Goal: Information Seeking & Learning: Learn about a topic

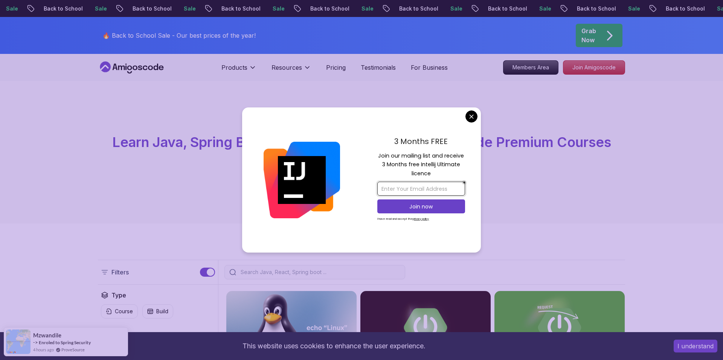
click at [400, 188] on input "email" at bounding box center [421, 189] width 88 height 14
type input "ali.rizakaygusuz@hotmail.comx"
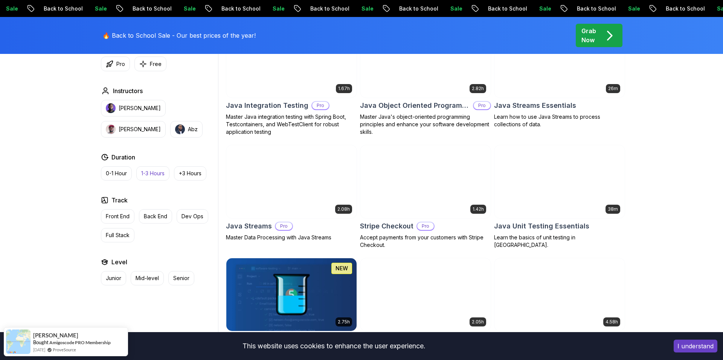
scroll to position [1216, 0]
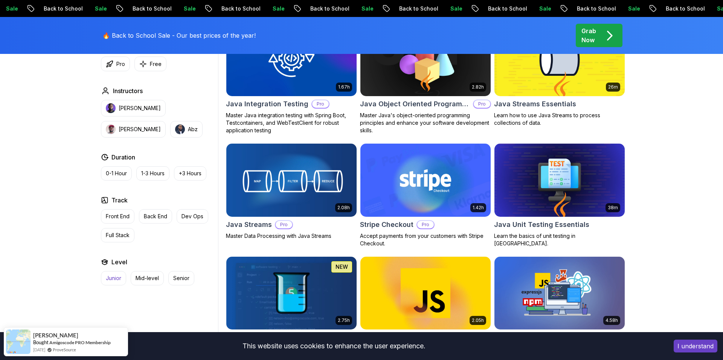
click at [114, 277] on p "Junior" at bounding box center [113, 278] width 15 height 8
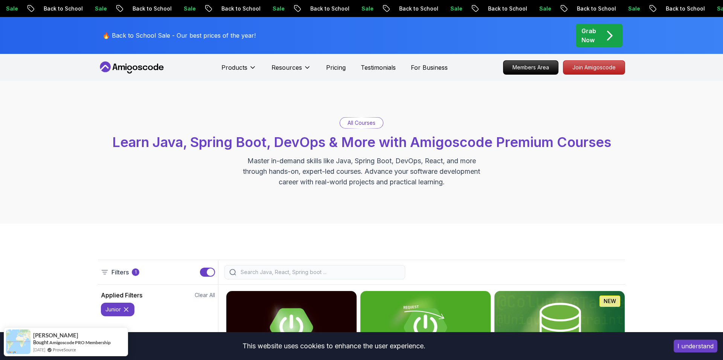
click at [592, 38] on p "Grab Now" at bounding box center [588, 35] width 15 height 18
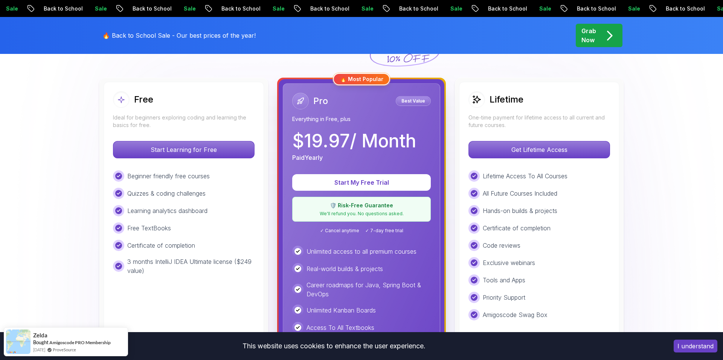
scroll to position [199, 0]
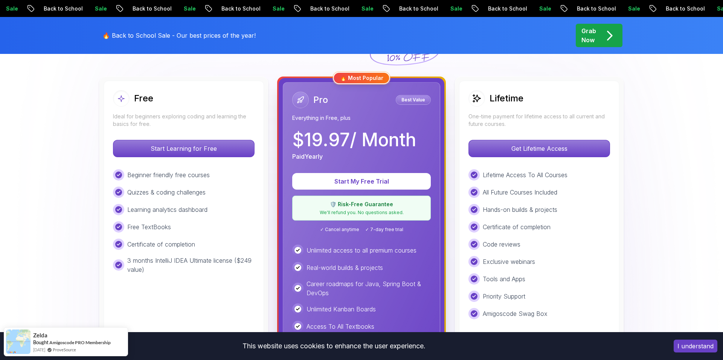
click at [444, 106] on div "Pro Best Value Everything in Free, plus $ 19.97 / Month Paid Yearly Start My Fr…" at bounding box center [362, 255] width 166 height 354
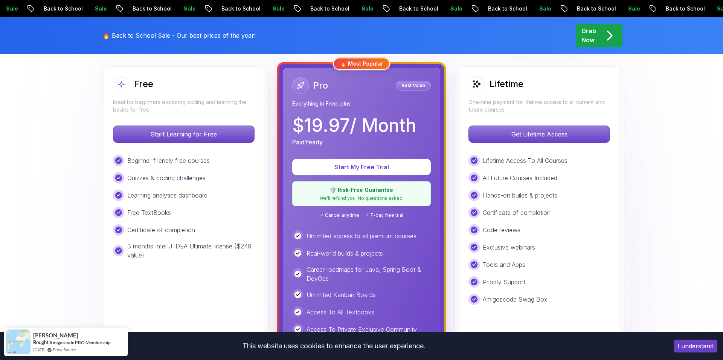
scroll to position [212, 0]
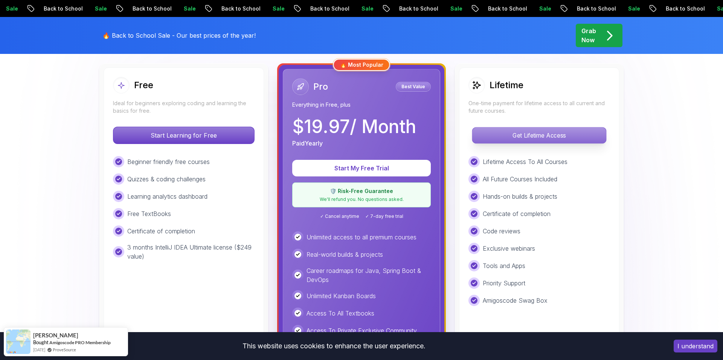
click at [505, 133] on p "Get Lifetime Access" at bounding box center [539, 135] width 134 height 16
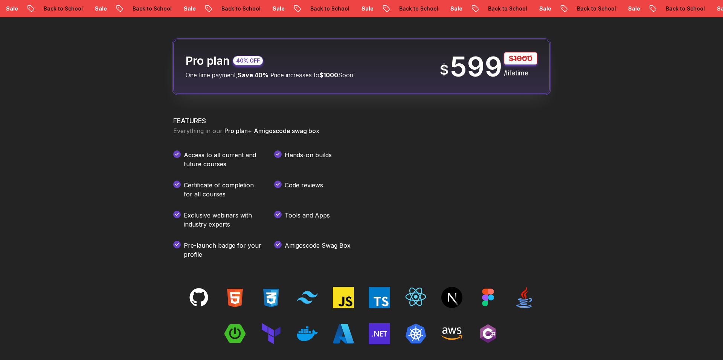
scroll to position [416, 0]
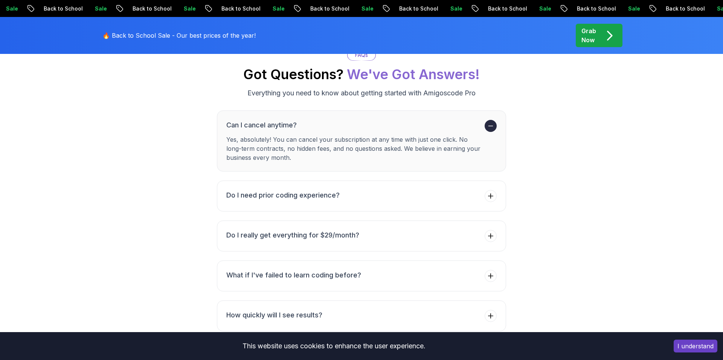
scroll to position [2679, 0]
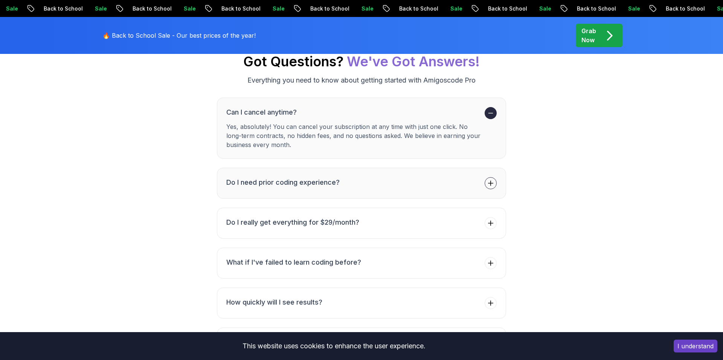
click at [320, 177] on h3 "Do I need prior coding experience?" at bounding box center [282, 182] width 113 height 11
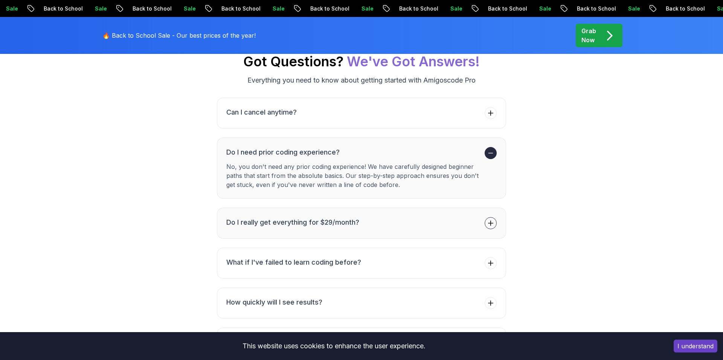
click at [315, 217] on h3 "Do I really get everything for $29/month?" at bounding box center [292, 222] width 133 height 11
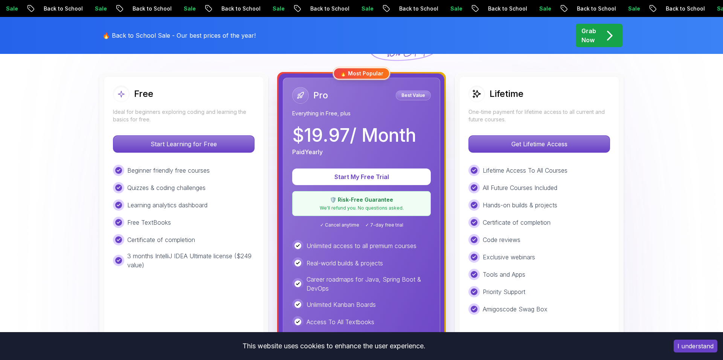
scroll to position [204, 0]
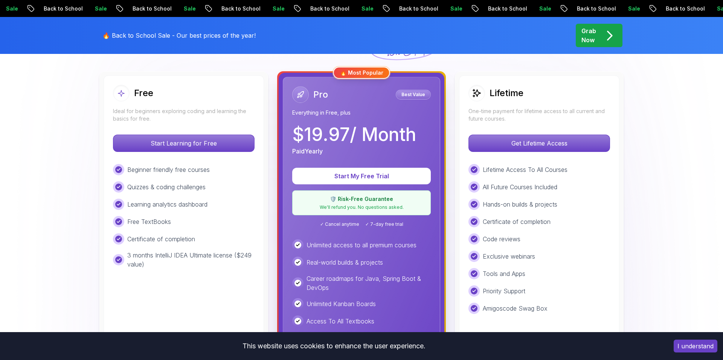
click at [342, 202] on p "🛡️ Risk-Free Guarantee" at bounding box center [361, 199] width 129 height 8
drag, startPoint x: 335, startPoint y: 209, endPoint x: 365, endPoint y: 208, distance: 30.5
click at [365, 208] on p "We'll refund you. No questions asked." at bounding box center [361, 207] width 129 height 6
click at [355, 240] on div "Unlimited access to all premium courses" at bounding box center [361, 244] width 139 height 11
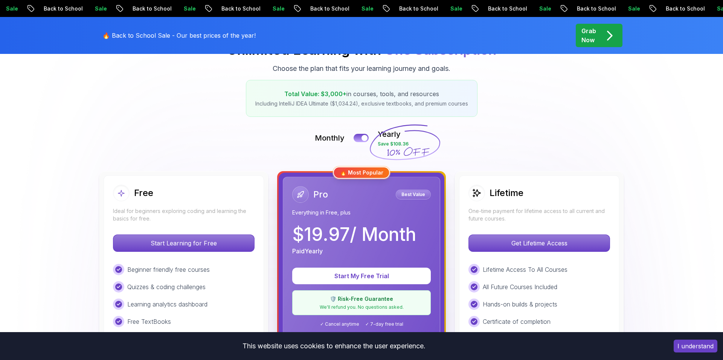
scroll to position [87, 0]
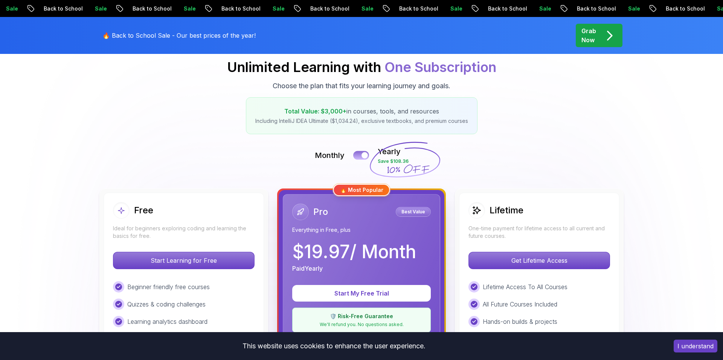
click at [364, 155] on div at bounding box center [365, 155] width 6 height 6
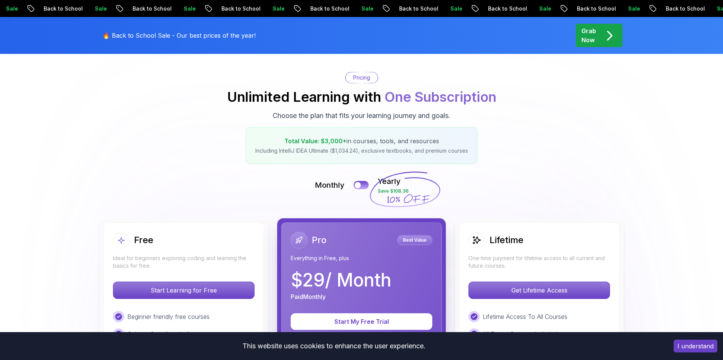
scroll to position [54, 0]
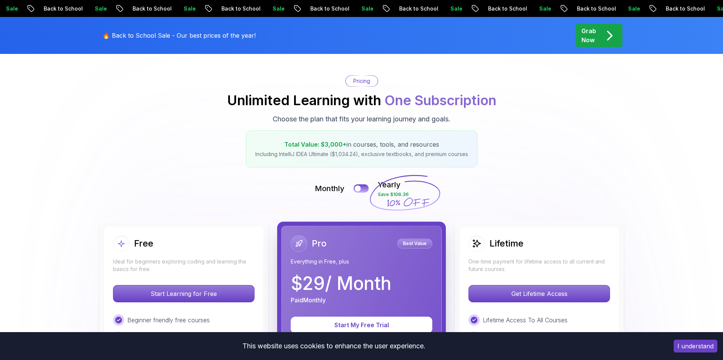
click at [424, 197] on icon at bounding box center [405, 193] width 72 height 66
click at [357, 188] on div at bounding box center [357, 188] width 6 height 6
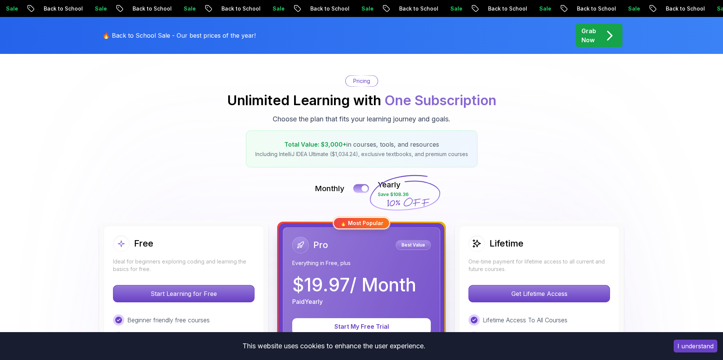
click at [357, 188] on button at bounding box center [361, 188] width 16 height 9
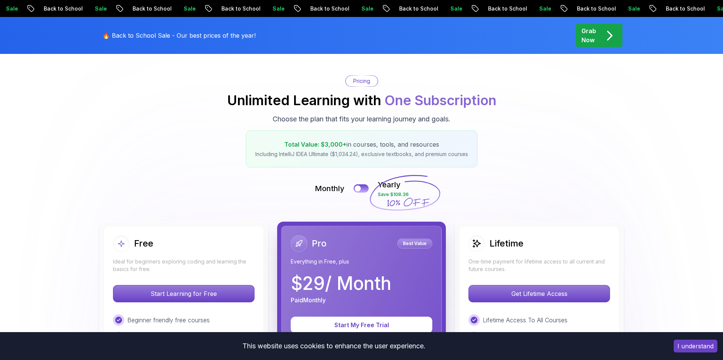
click at [330, 265] on div "Pro Best Value Everything in Free, plus $ 29 / Month Paid Monthly" at bounding box center [362, 269] width 142 height 69
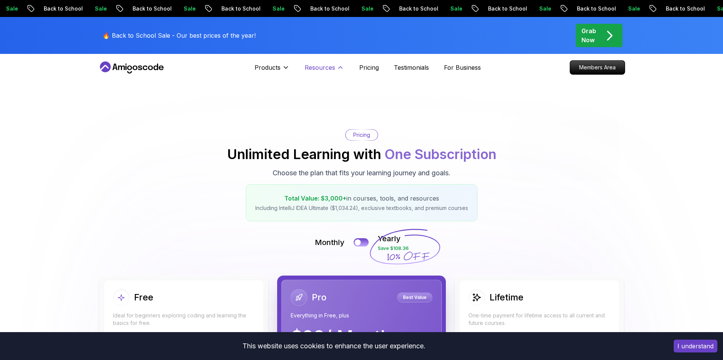
click at [314, 65] on p "Resources" at bounding box center [320, 67] width 31 height 9
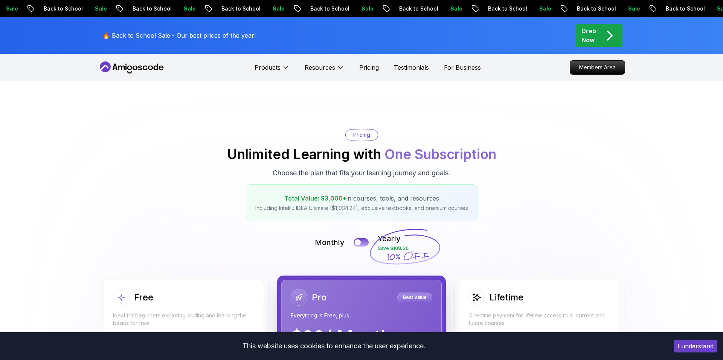
click at [142, 64] on icon at bounding box center [132, 67] width 68 height 12
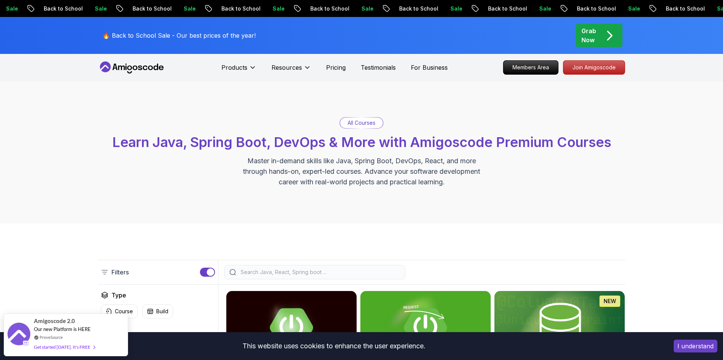
click at [175, 155] on div "All Courses Learn Java, Spring Boot, DevOps & More with Amigoscode Premium Cour…" at bounding box center [361, 152] width 527 height 70
click at [206, 170] on div "All Courses Learn Java, Spring Boot, DevOps & More with Amigoscode Premium Cour…" at bounding box center [361, 152] width 527 height 70
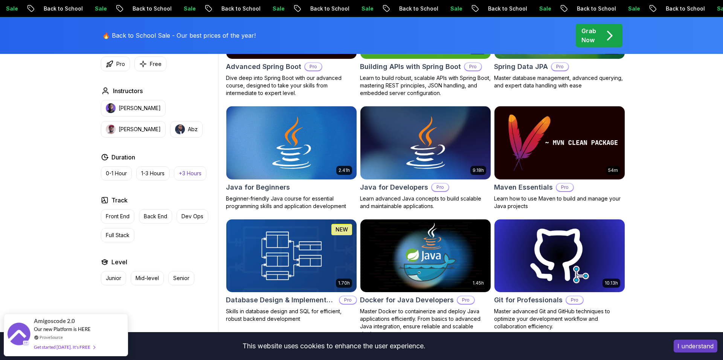
click at [202, 167] on button "+3 Hours" at bounding box center [190, 173] width 32 height 14
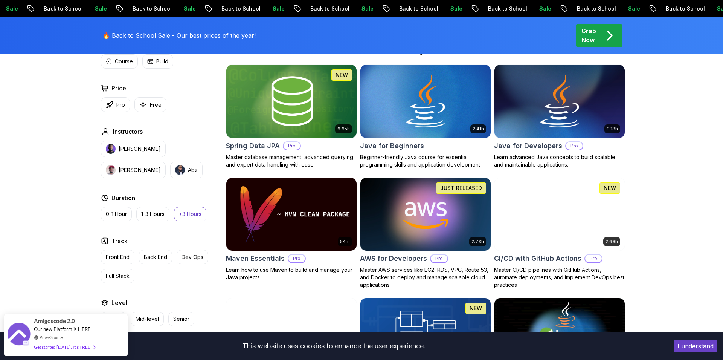
scroll to position [348, 0]
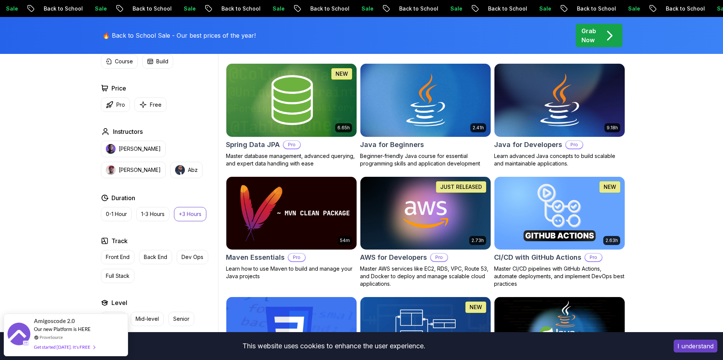
click at [190, 213] on p "+3 Hours" at bounding box center [190, 214] width 23 height 8
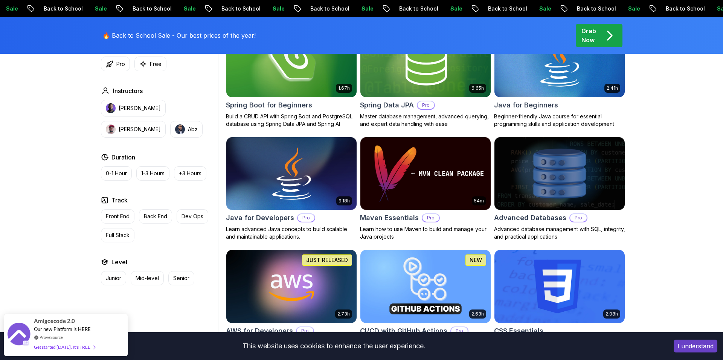
scroll to position [398, 0]
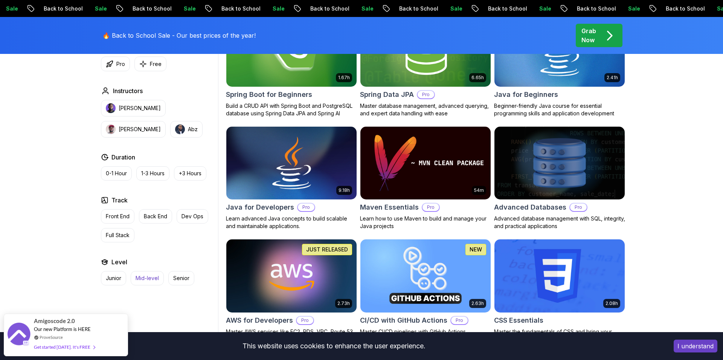
click at [151, 277] on p "Mid-level" at bounding box center [147, 278] width 23 height 8
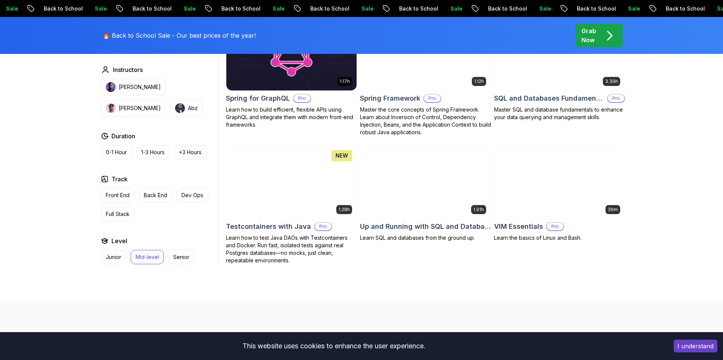
scroll to position [1610, 0]
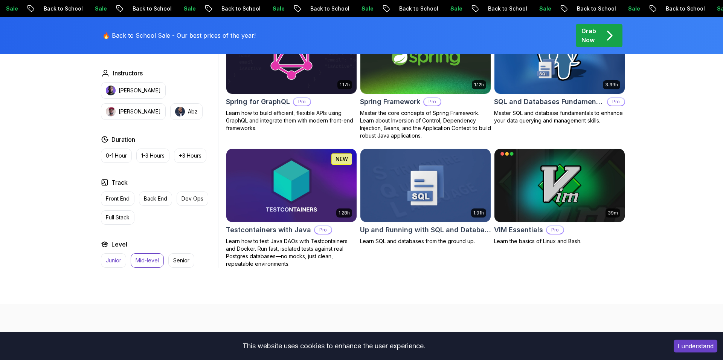
click at [112, 256] on p "Junior" at bounding box center [113, 260] width 15 height 8
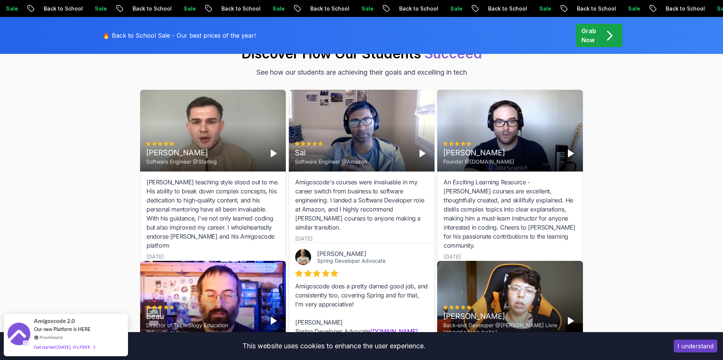
scroll to position [1894, 0]
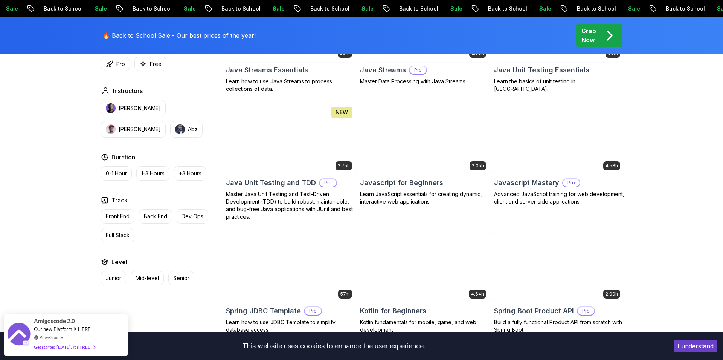
scroll to position [624, 0]
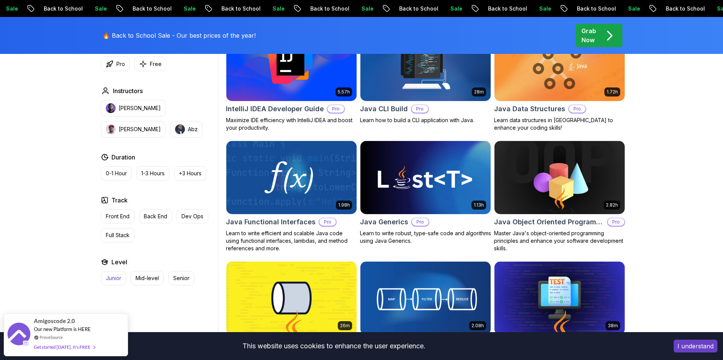
click at [112, 279] on p "Junior" at bounding box center [113, 278] width 15 height 8
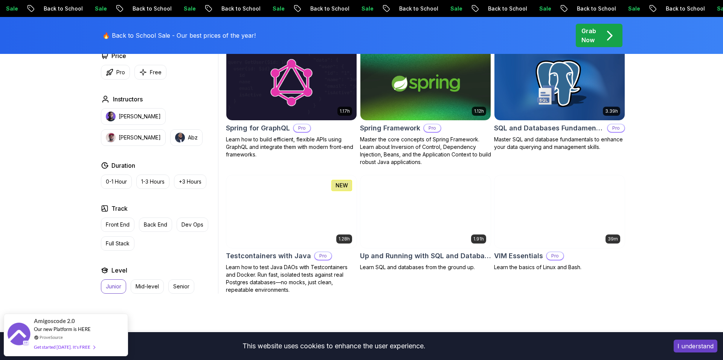
scroll to position [1302, 0]
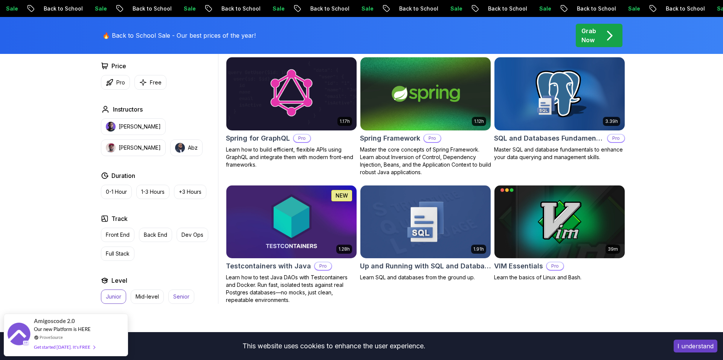
click at [183, 293] on p "Senior" at bounding box center [181, 297] width 16 height 8
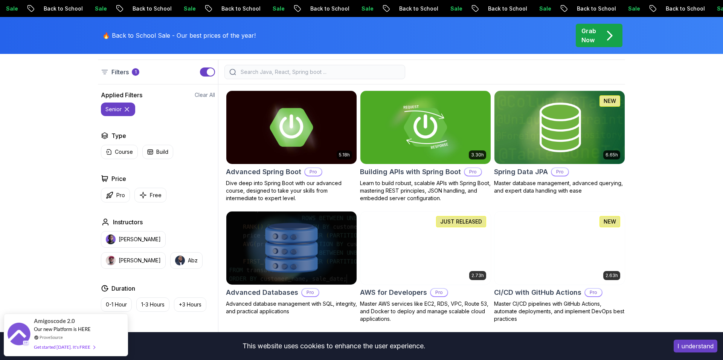
scroll to position [243, 0]
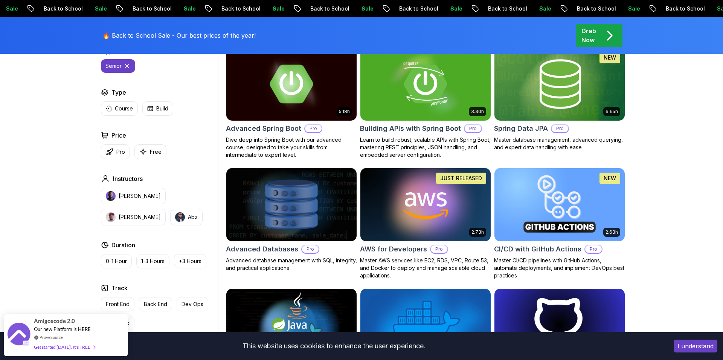
click at [129, 70] on button "senior" at bounding box center [118, 66] width 34 height 14
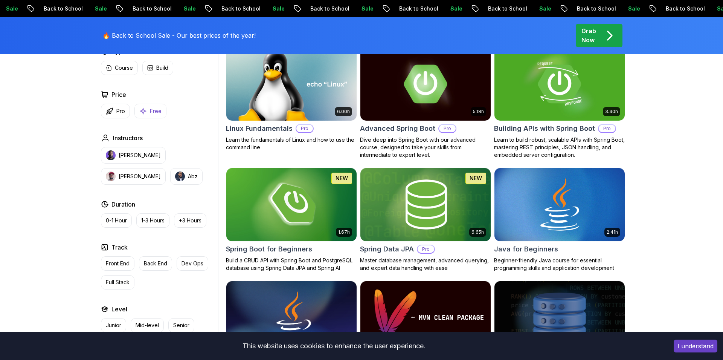
click at [148, 111] on button "Free" at bounding box center [150, 111] width 32 height 15
